Goal: Task Accomplishment & Management: Use online tool/utility

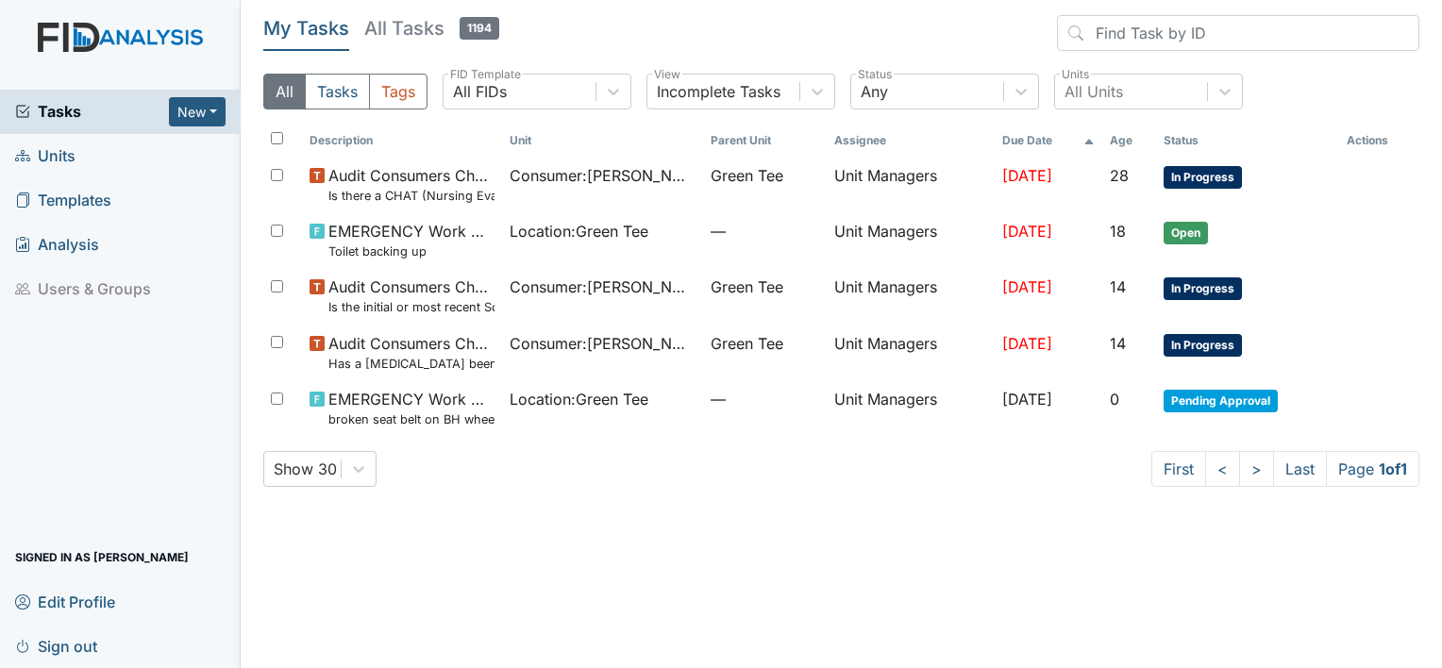
click at [72, 155] on span "Units" at bounding box center [45, 156] width 60 height 29
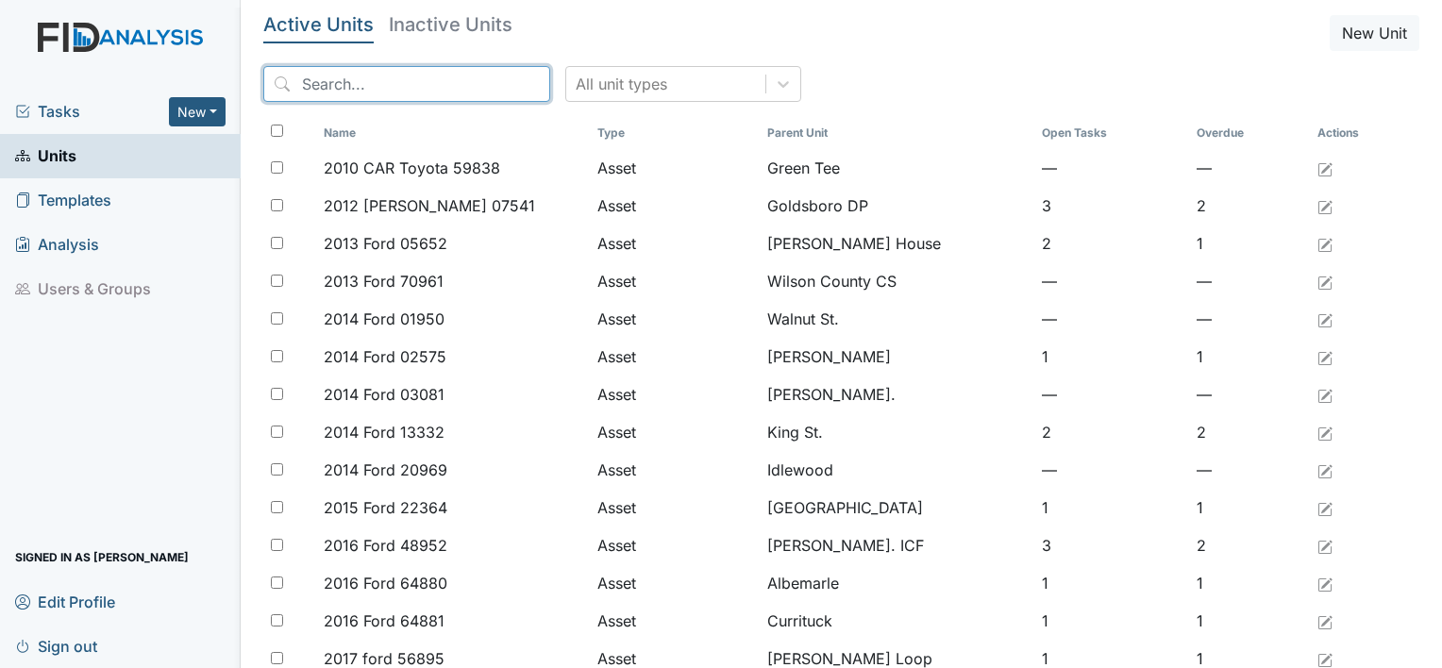
click at [322, 94] on input "search" at bounding box center [406, 84] width 287 height 36
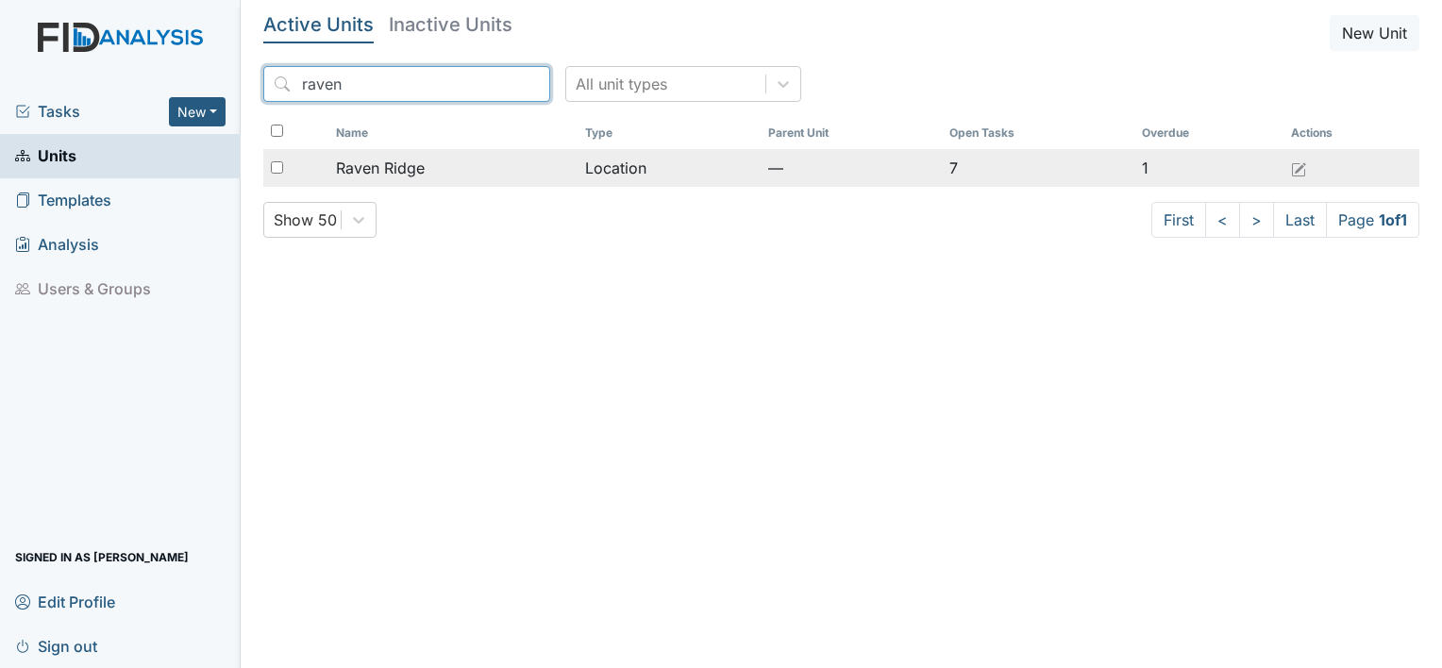
type input "raven"
click at [394, 177] on span "Raven Ridge" at bounding box center [380, 168] width 89 height 23
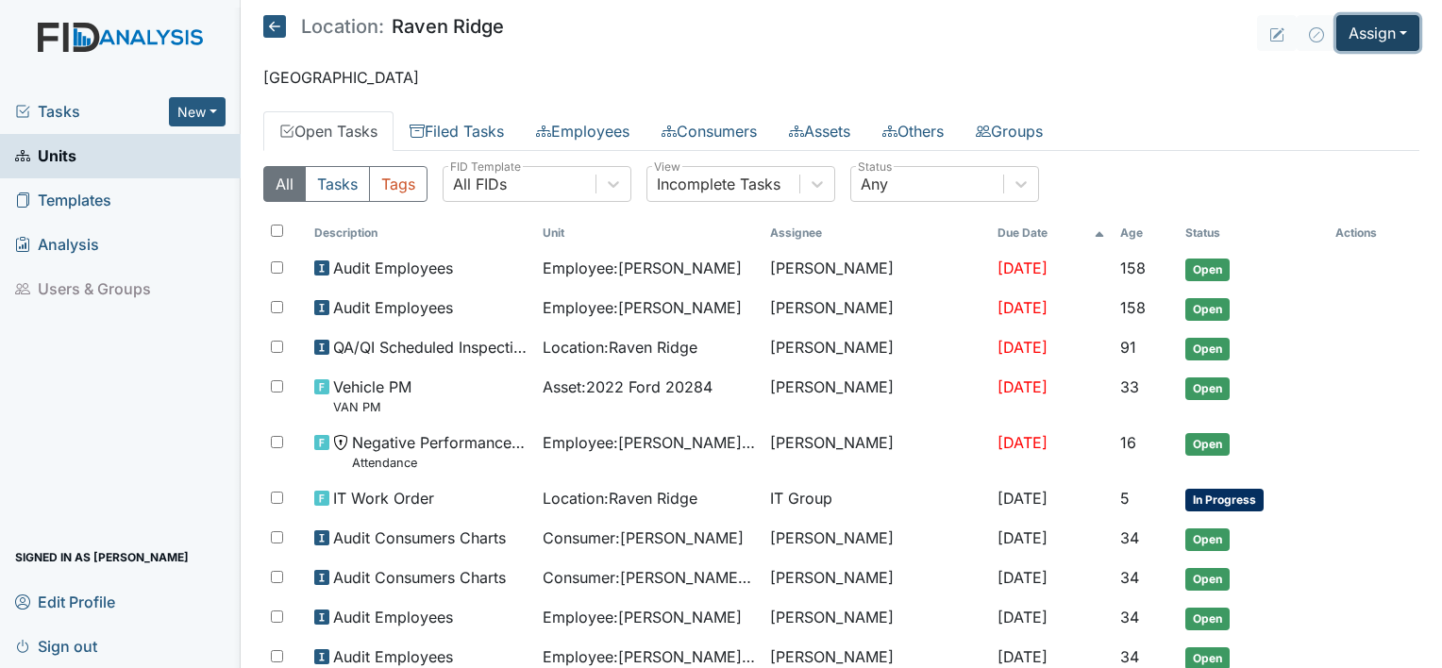
click at [1389, 29] on button "Assign" at bounding box center [1377, 33] width 83 height 36
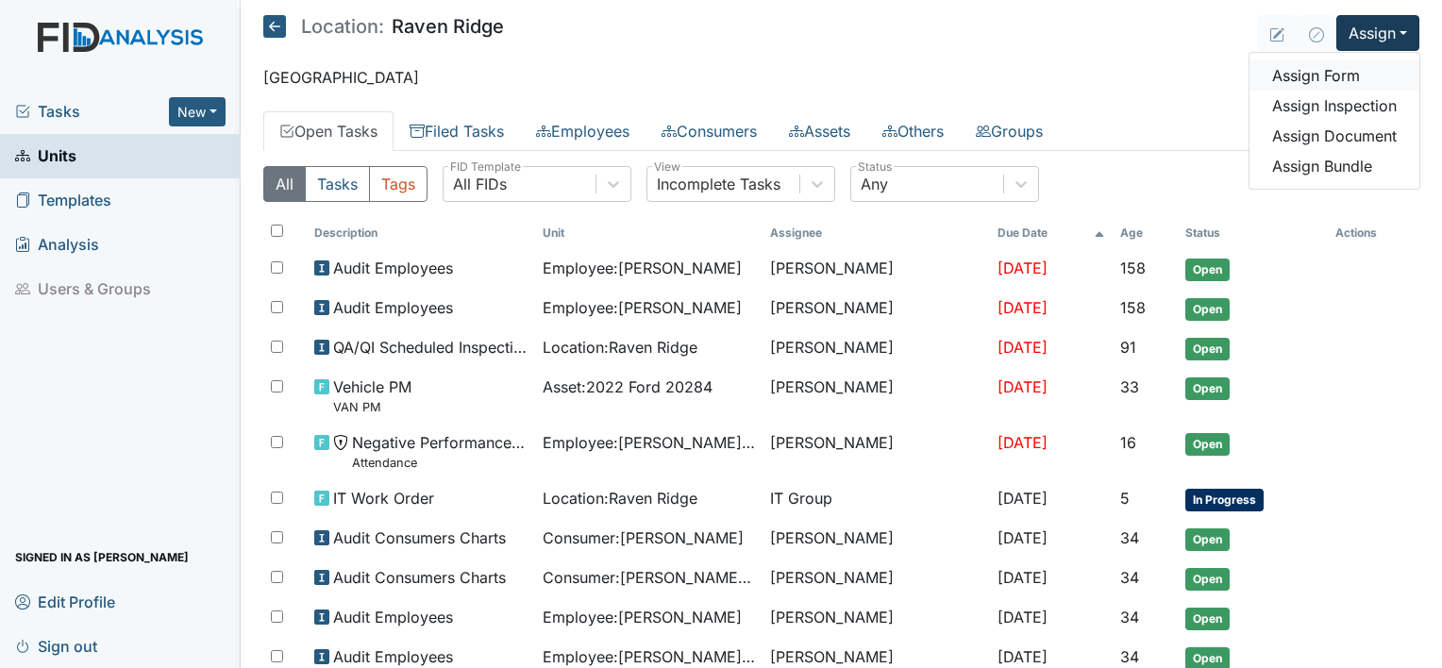
click at [1335, 72] on link "Assign Form" at bounding box center [1334, 75] width 170 height 30
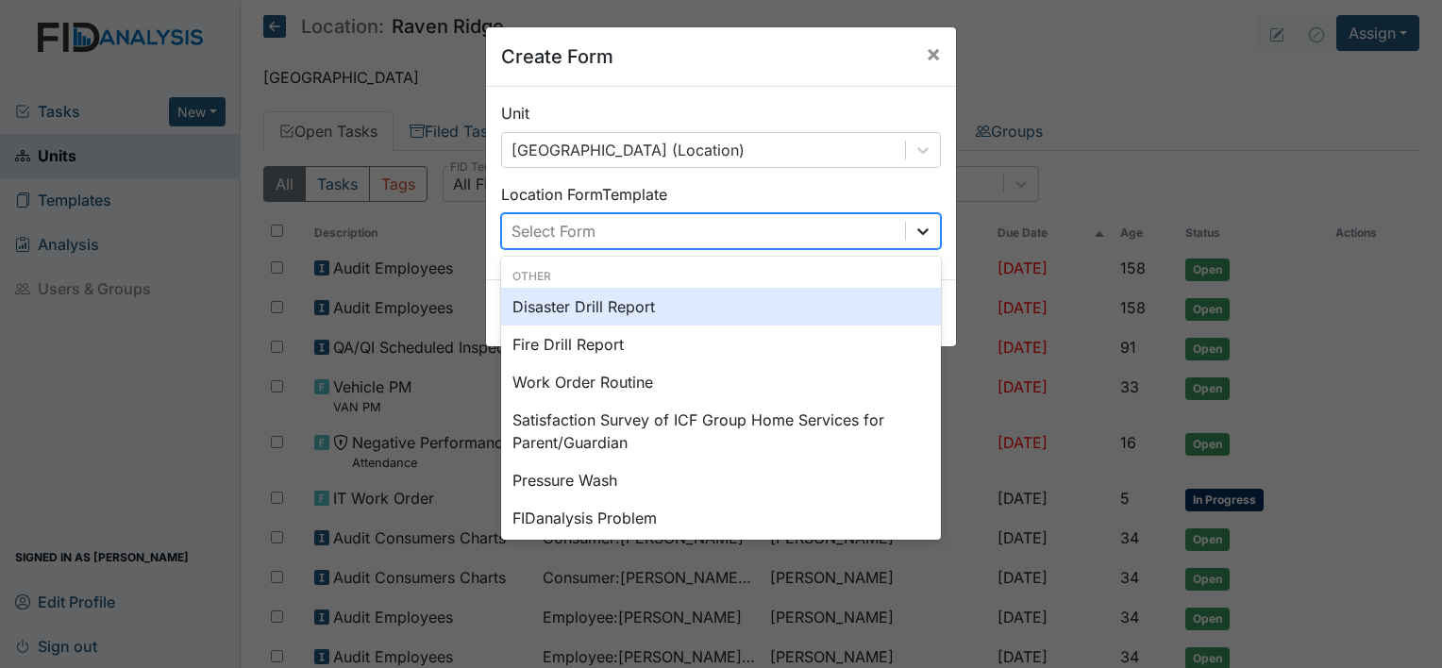
click at [918, 235] on icon at bounding box center [922, 231] width 19 height 19
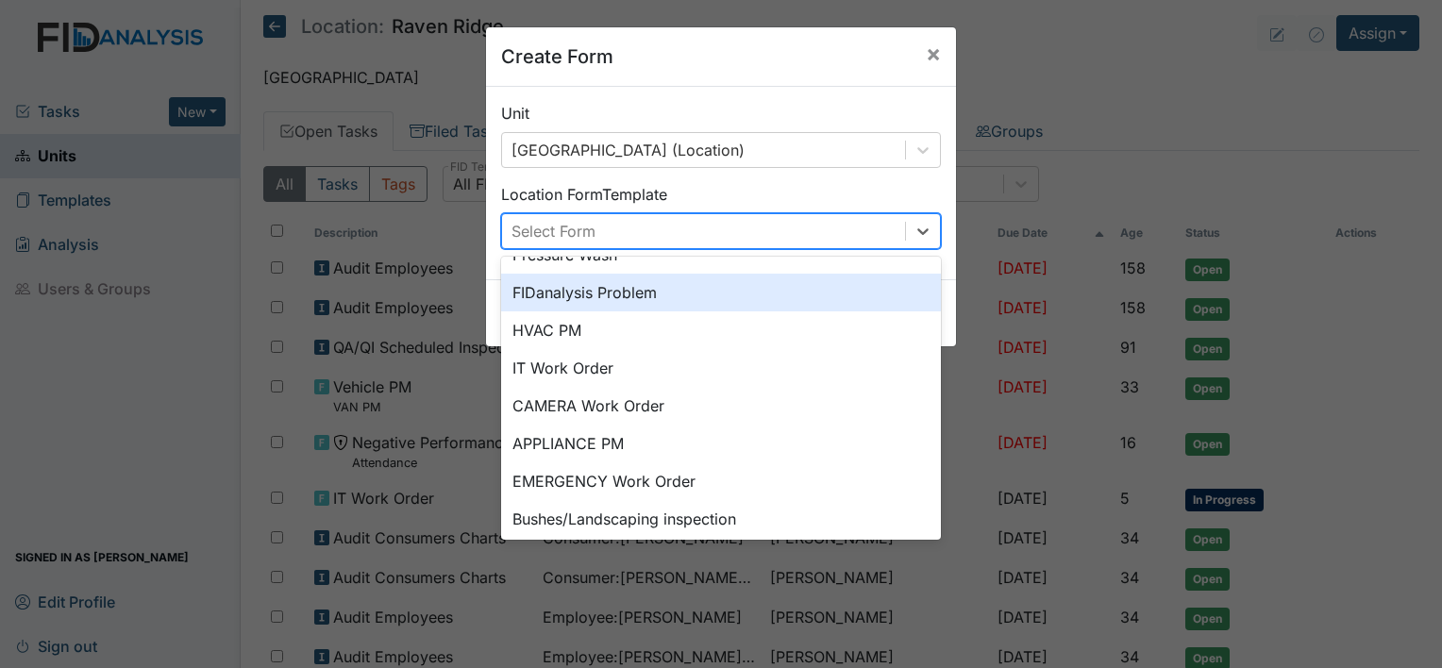
scroll to position [234, 0]
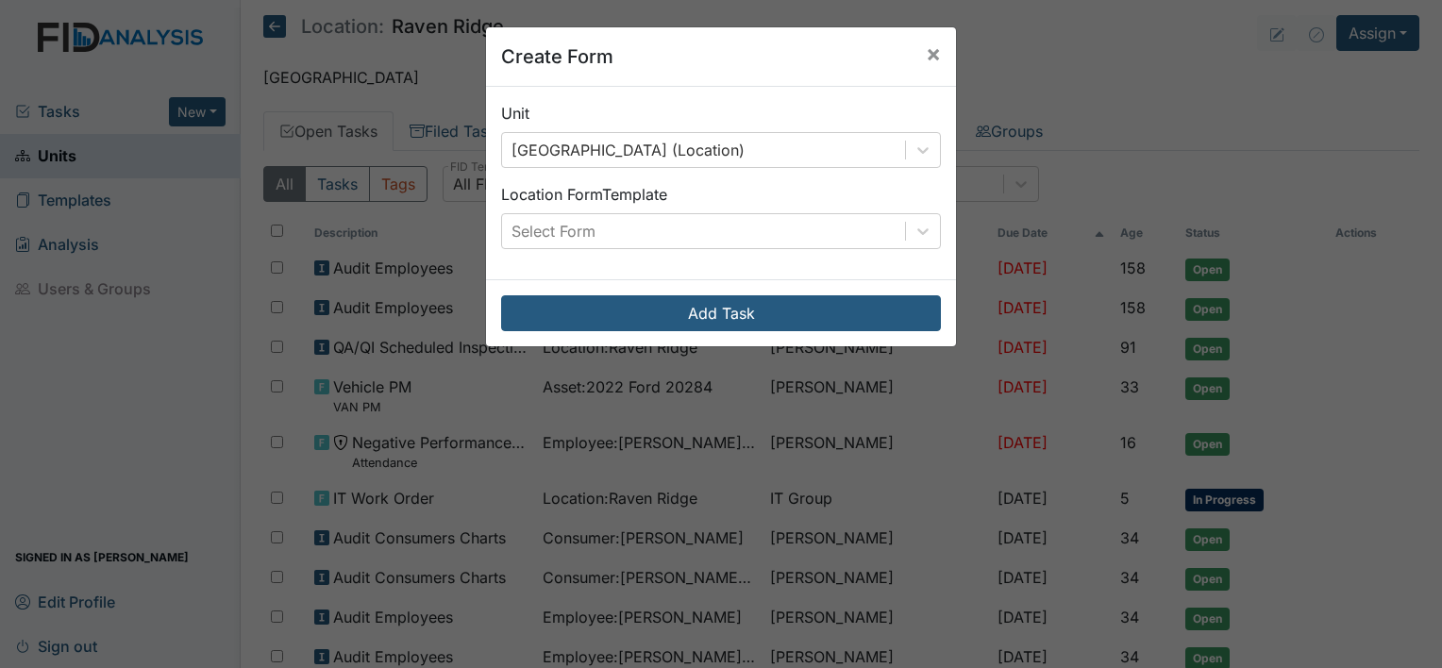
click at [1033, 50] on div "Create Form × Unit Raven Ridge (Location) Location Form Template Select Form Ad…" at bounding box center [721, 334] width 1442 height 668
click at [931, 48] on span "×" at bounding box center [933, 53] width 15 height 27
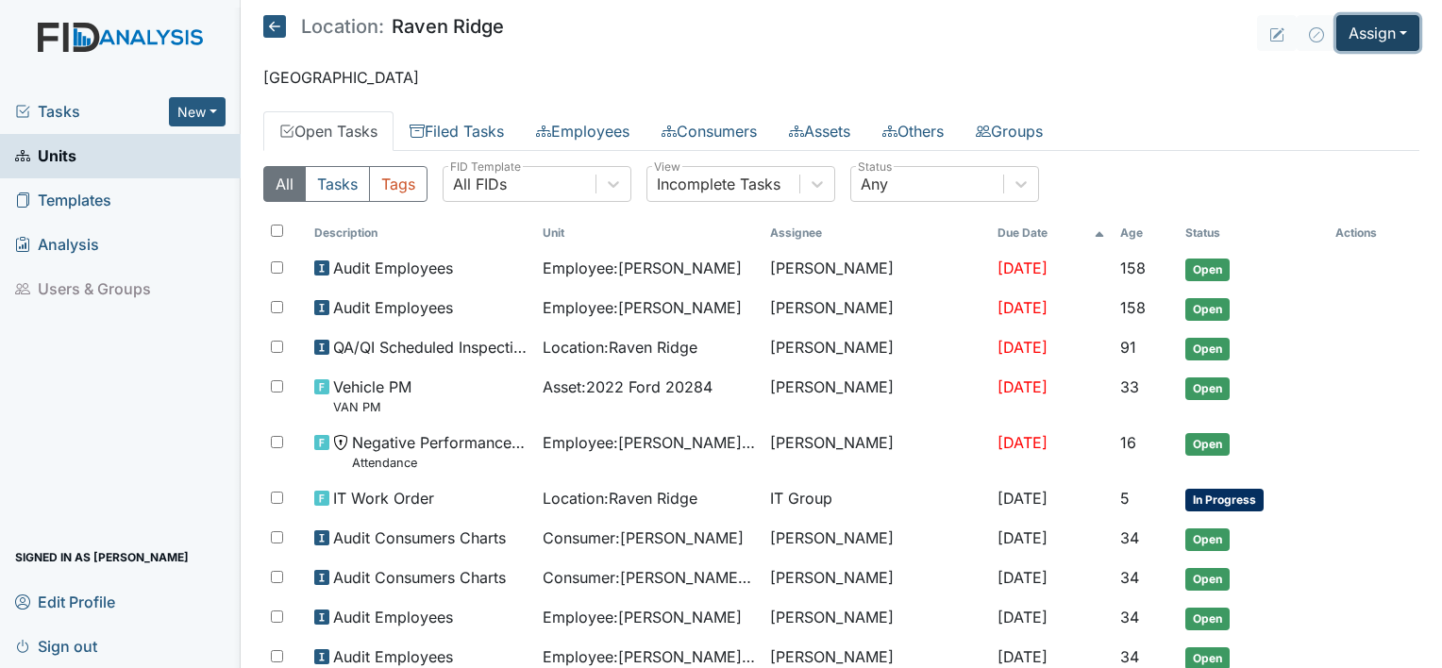
click at [1395, 38] on button "Assign" at bounding box center [1377, 33] width 83 height 36
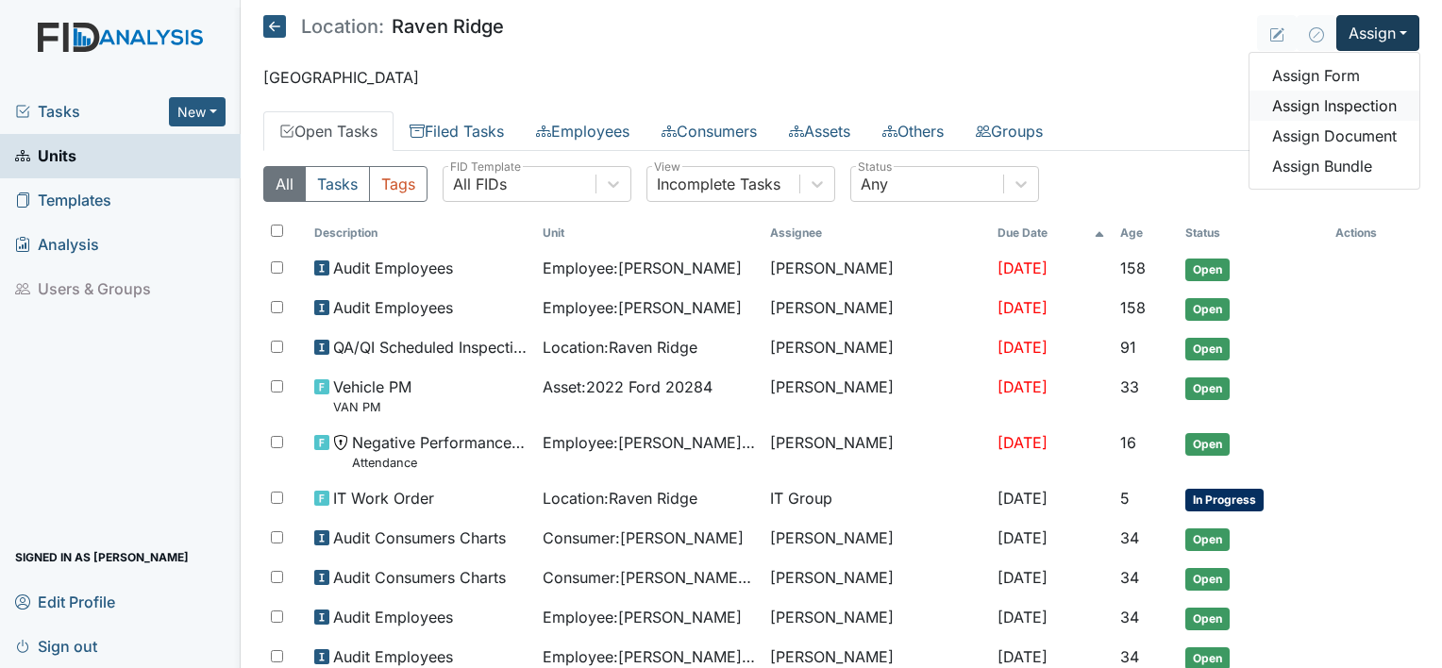
click at [1372, 99] on link "Assign Inspection" at bounding box center [1334, 106] width 170 height 30
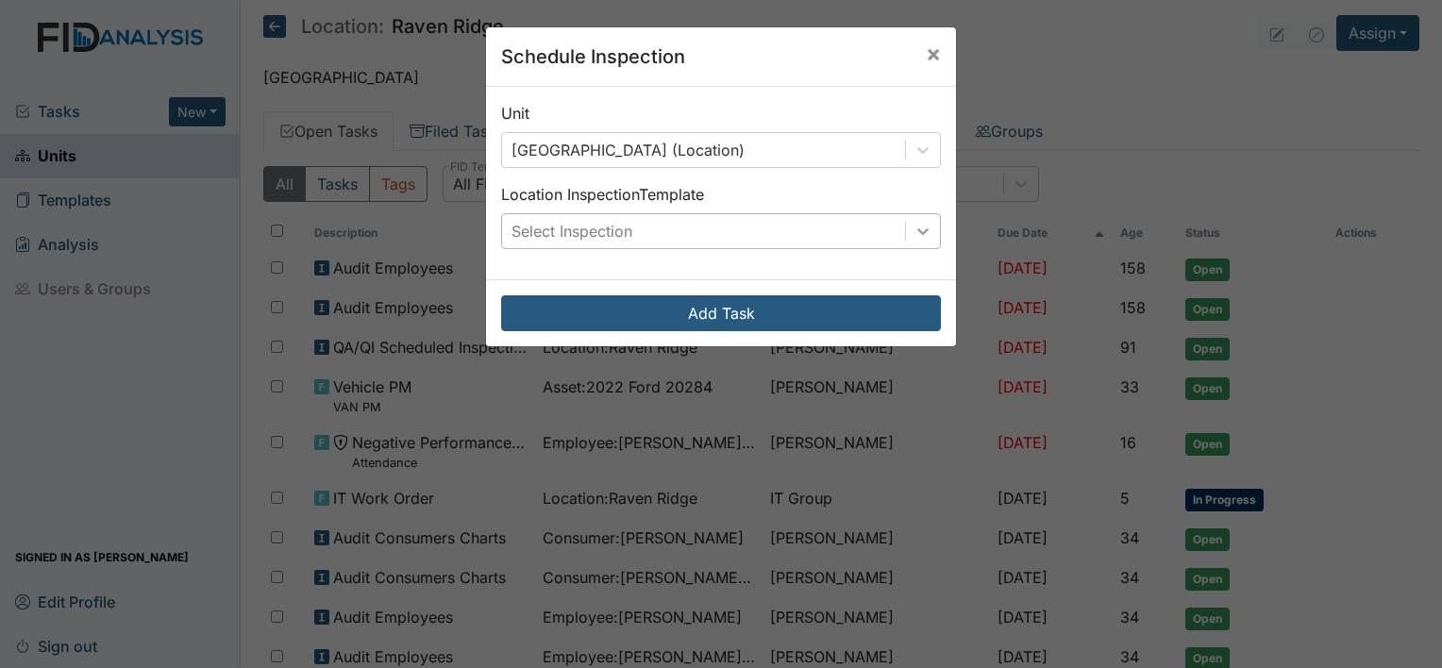
click at [928, 240] on div at bounding box center [923, 231] width 34 height 34
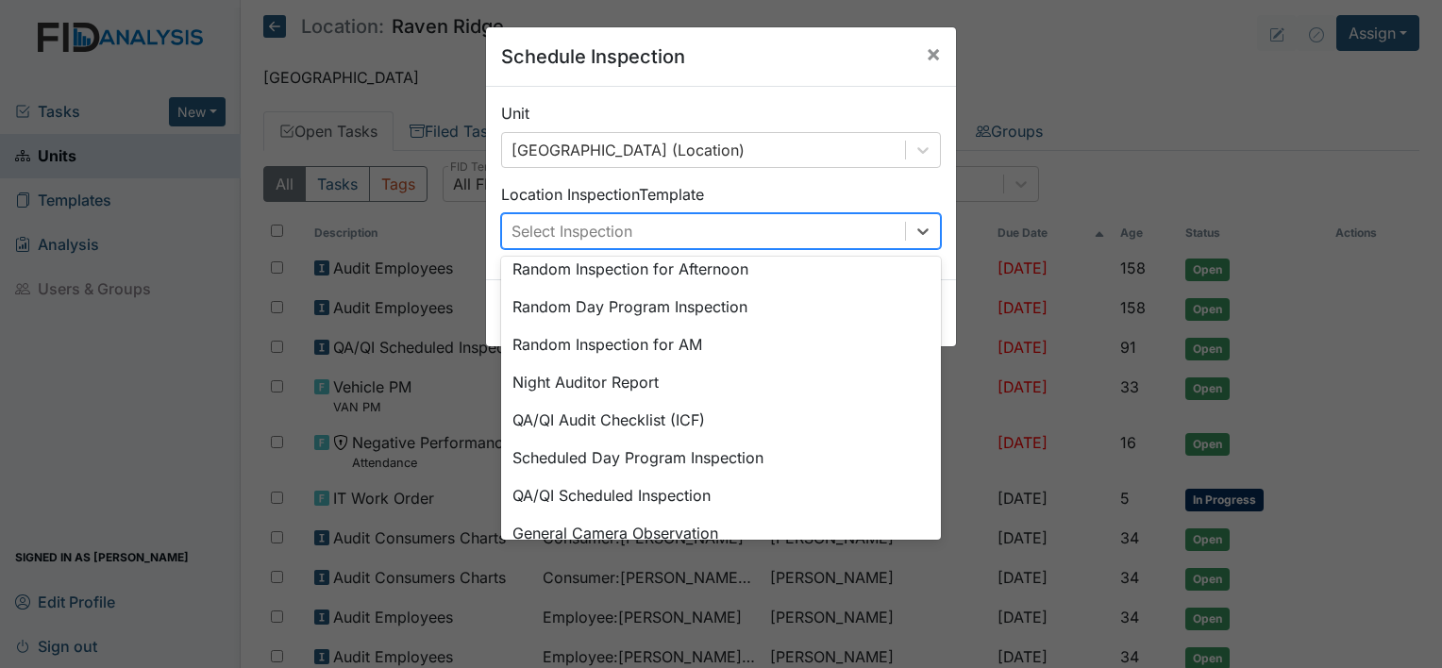
scroll to position [325, 0]
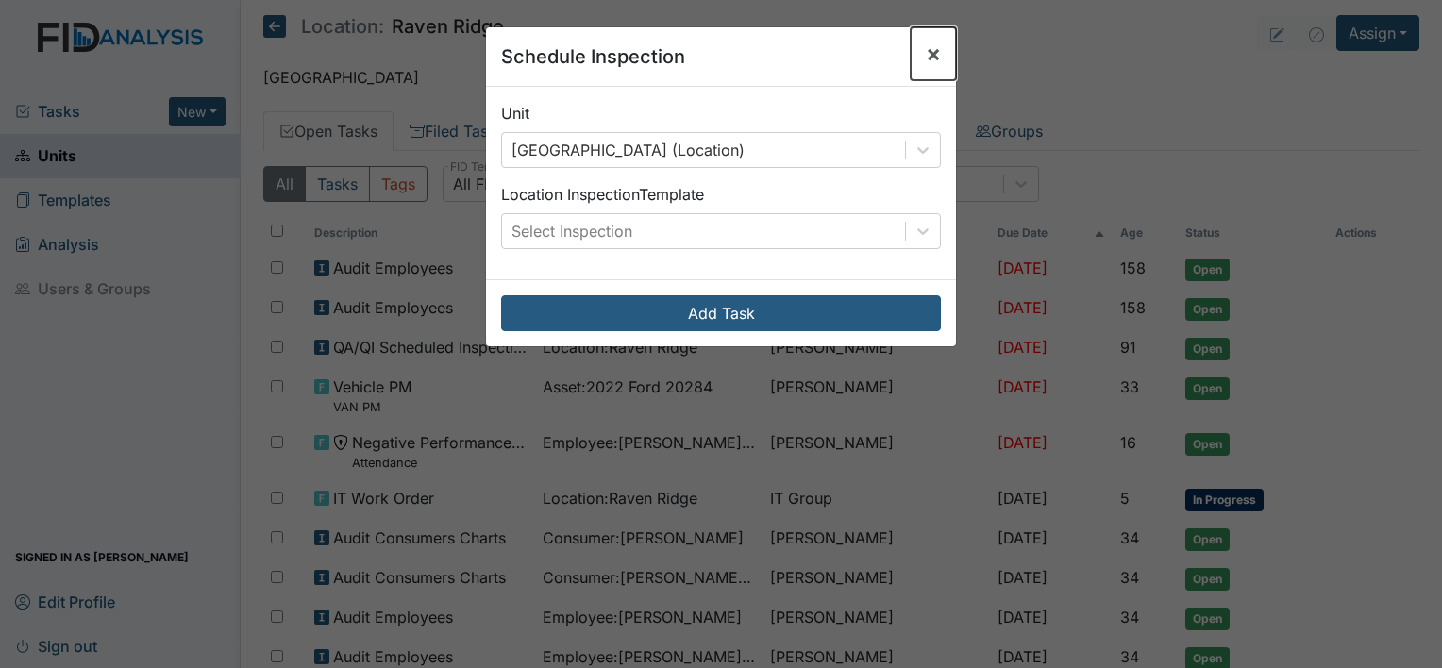
click at [930, 63] on span "×" at bounding box center [933, 53] width 15 height 27
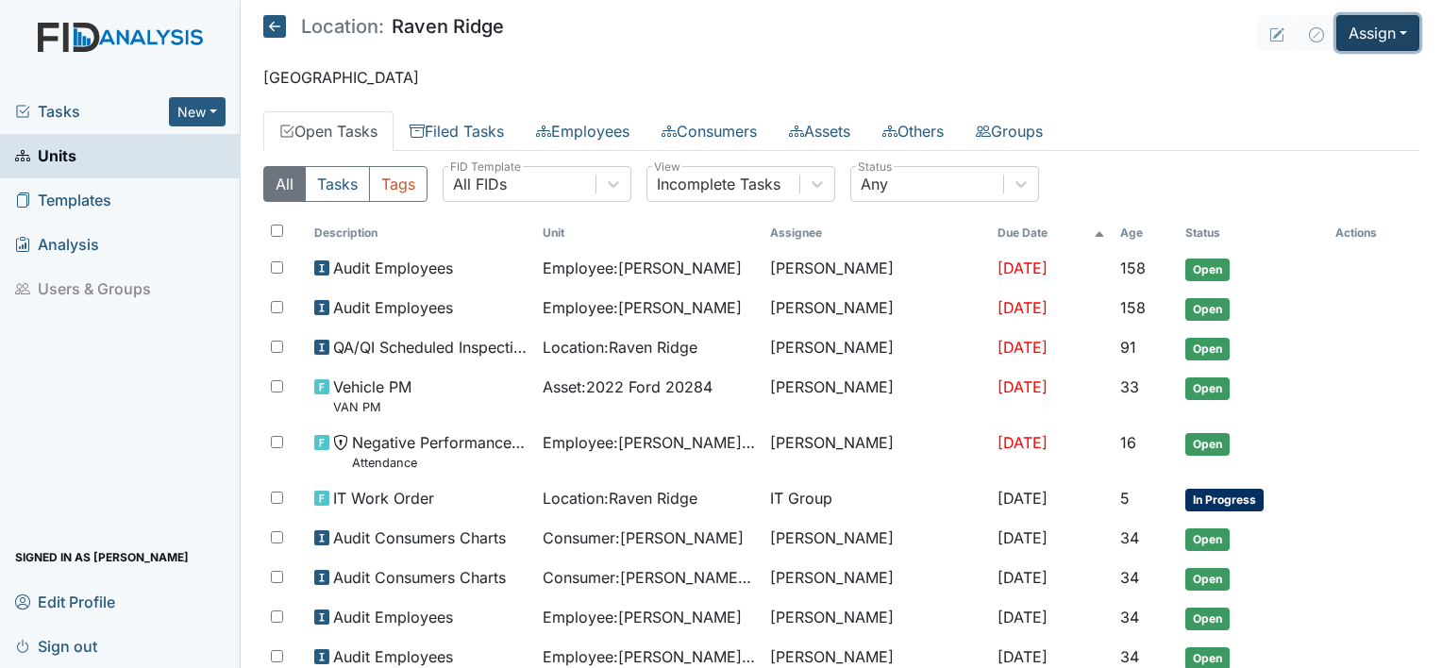
click at [1393, 30] on button "Assign" at bounding box center [1377, 33] width 83 height 36
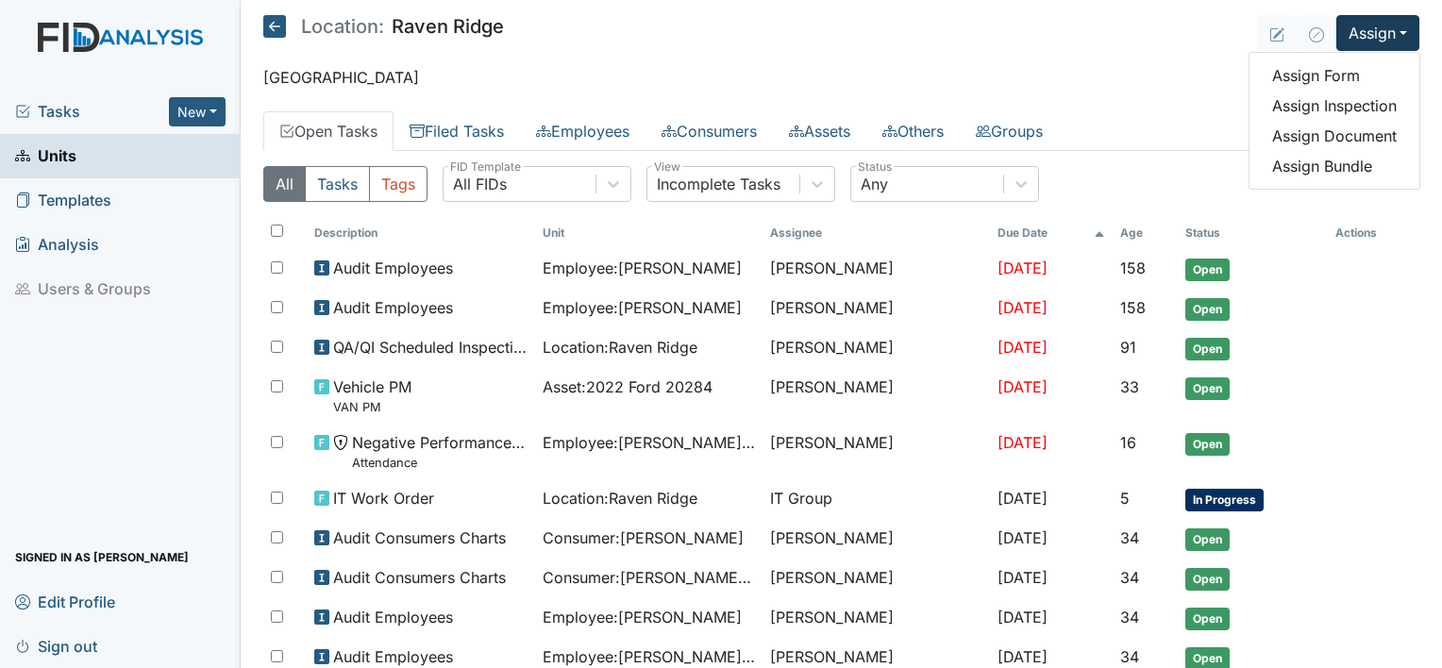
click at [104, 138] on link "Units" at bounding box center [120, 156] width 241 height 44
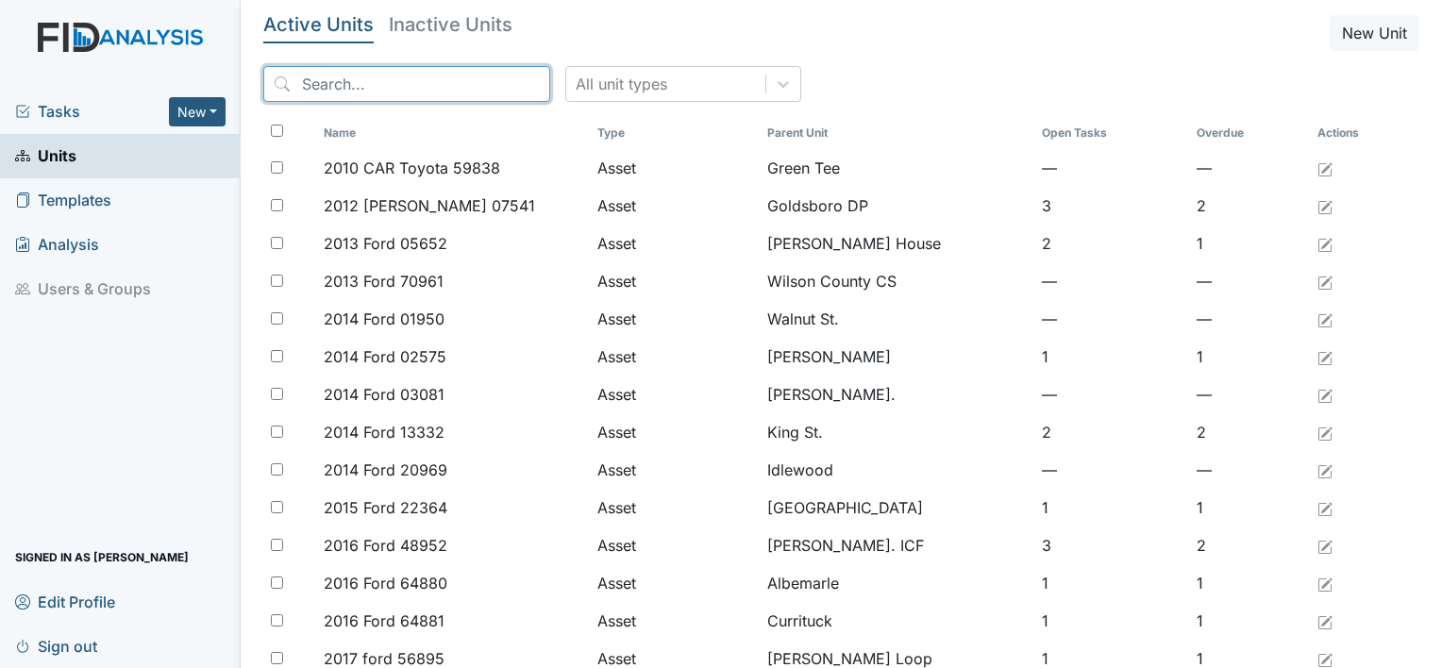
click at [283, 80] on input "search" at bounding box center [406, 84] width 287 height 36
click at [320, 88] on input "search" at bounding box center [406, 84] width 287 height 36
click at [313, 98] on input "search" at bounding box center [406, 84] width 287 height 36
click at [313, 99] on input "search" at bounding box center [406, 84] width 287 height 36
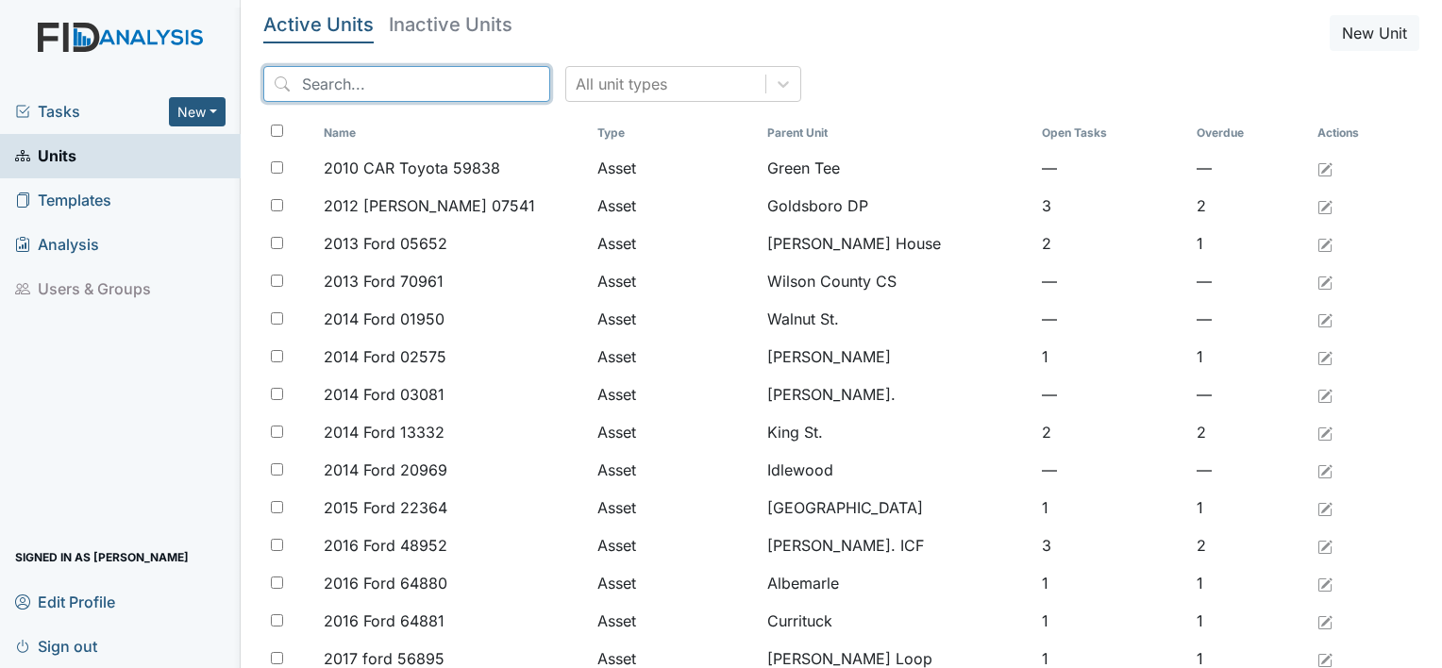
click at [359, 94] on input "search" at bounding box center [406, 84] width 287 height 36
click at [322, 23] on h5 "Active Units" at bounding box center [318, 24] width 110 height 19
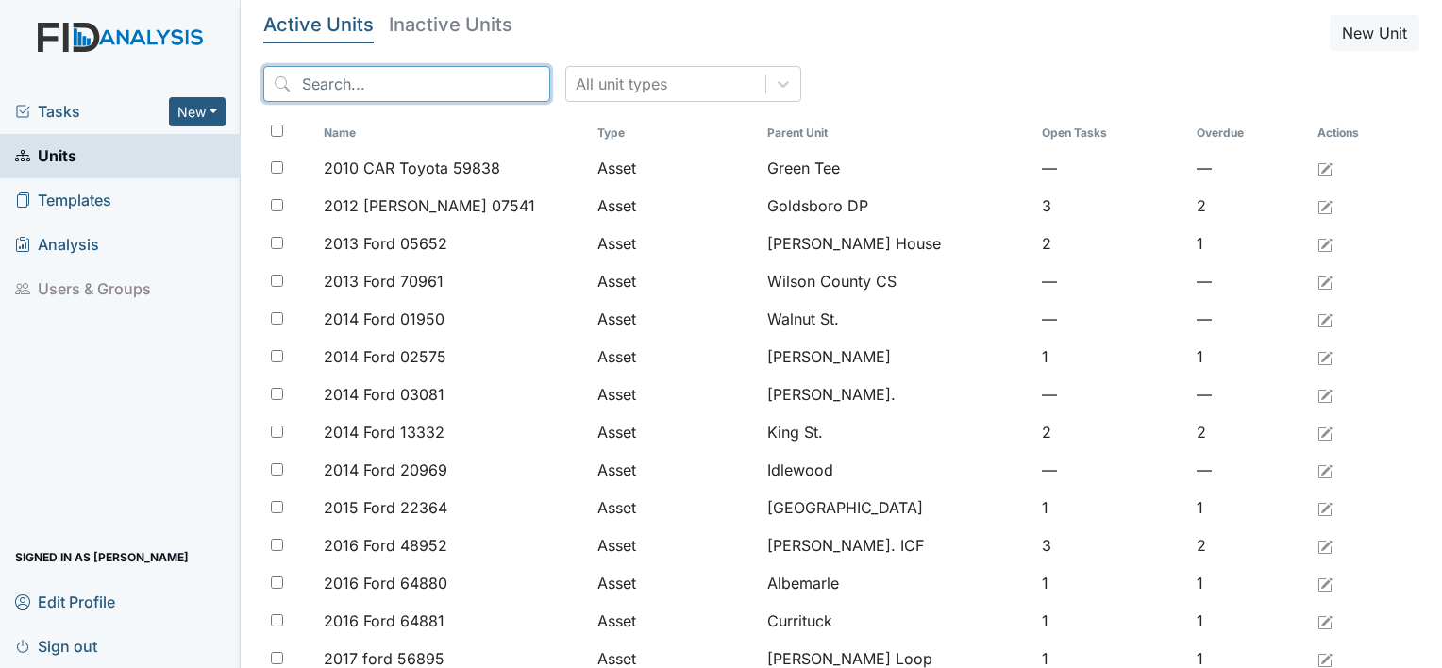
click at [322, 74] on input "search" at bounding box center [406, 84] width 287 height 36
click at [491, 141] on th "Name" at bounding box center [453, 133] width 274 height 32
